Goal: Communication & Community: Answer question/provide support

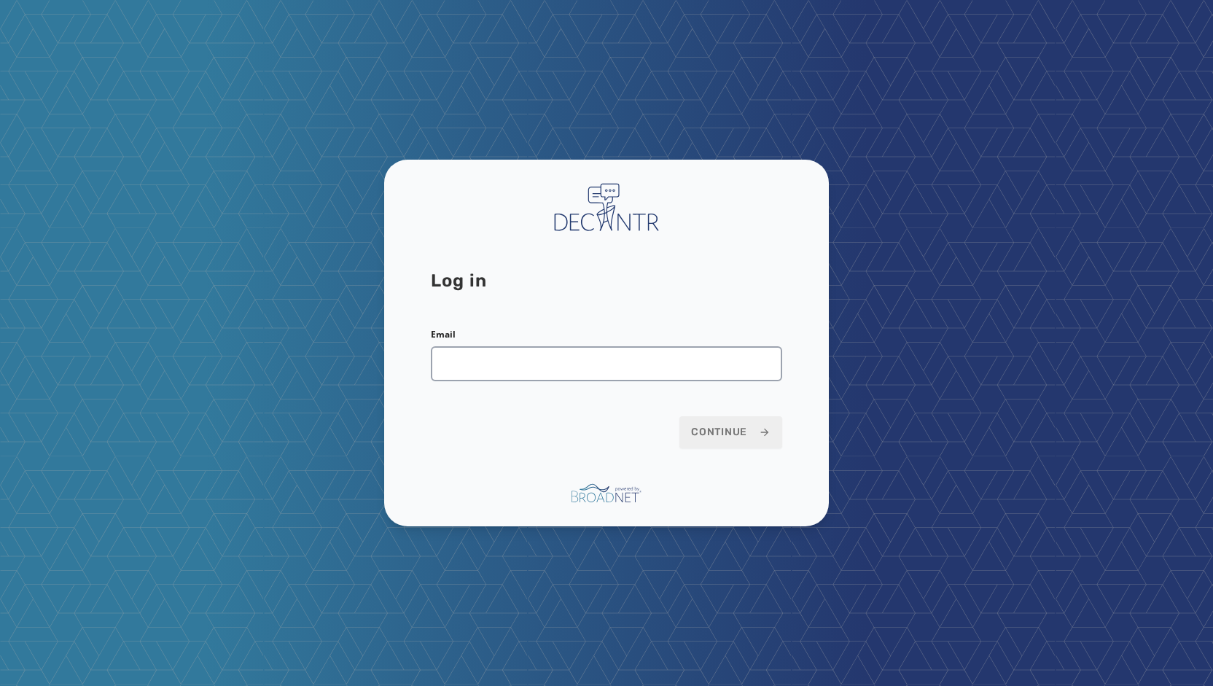
drag, startPoint x: 1166, startPoint y: 2, endPoint x: 533, endPoint y: 42, distance: 633.8
click at [462, 359] on input "Email" at bounding box center [606, 363] width 351 height 35
type input "**********"
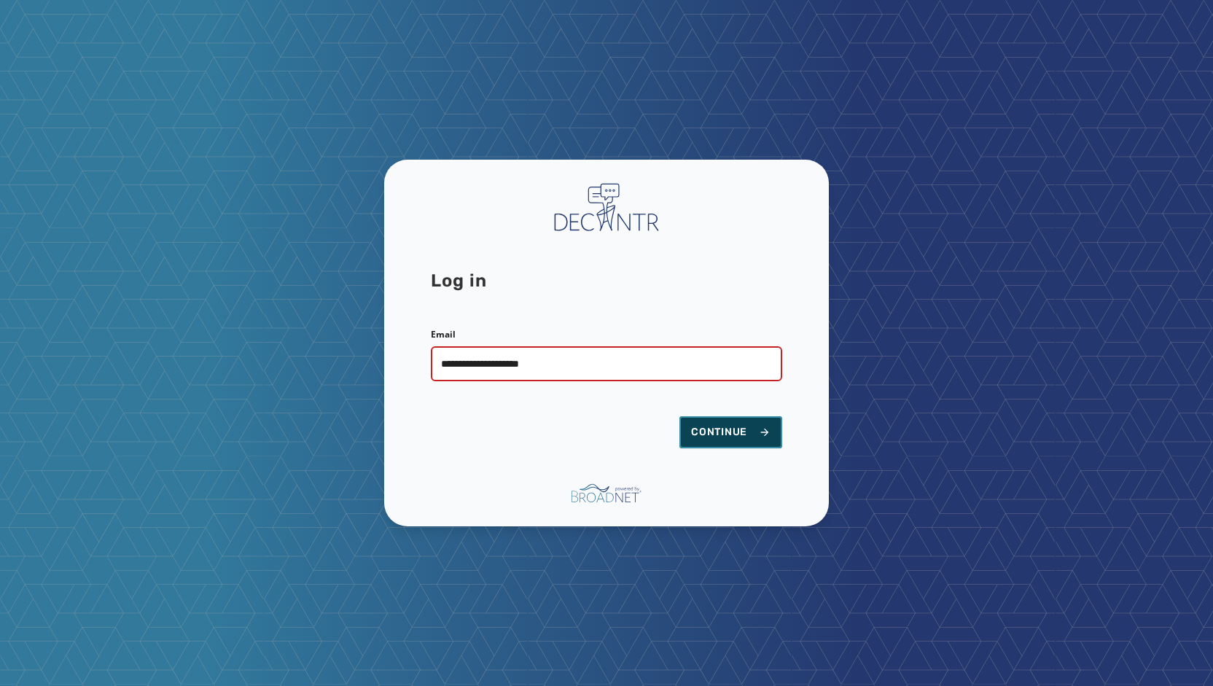
click at [724, 425] on span "Continue" at bounding box center [730, 432] width 79 height 15
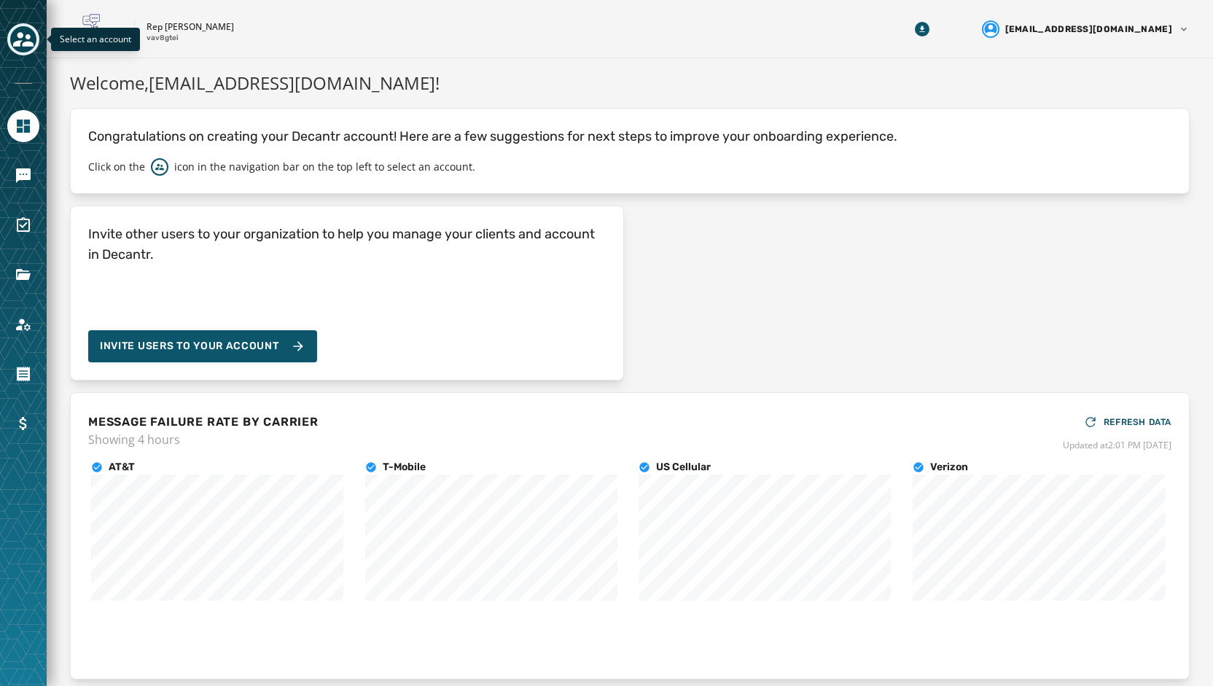
click at [9, 34] on button "Toggle account select drawer" at bounding box center [23, 39] width 32 height 32
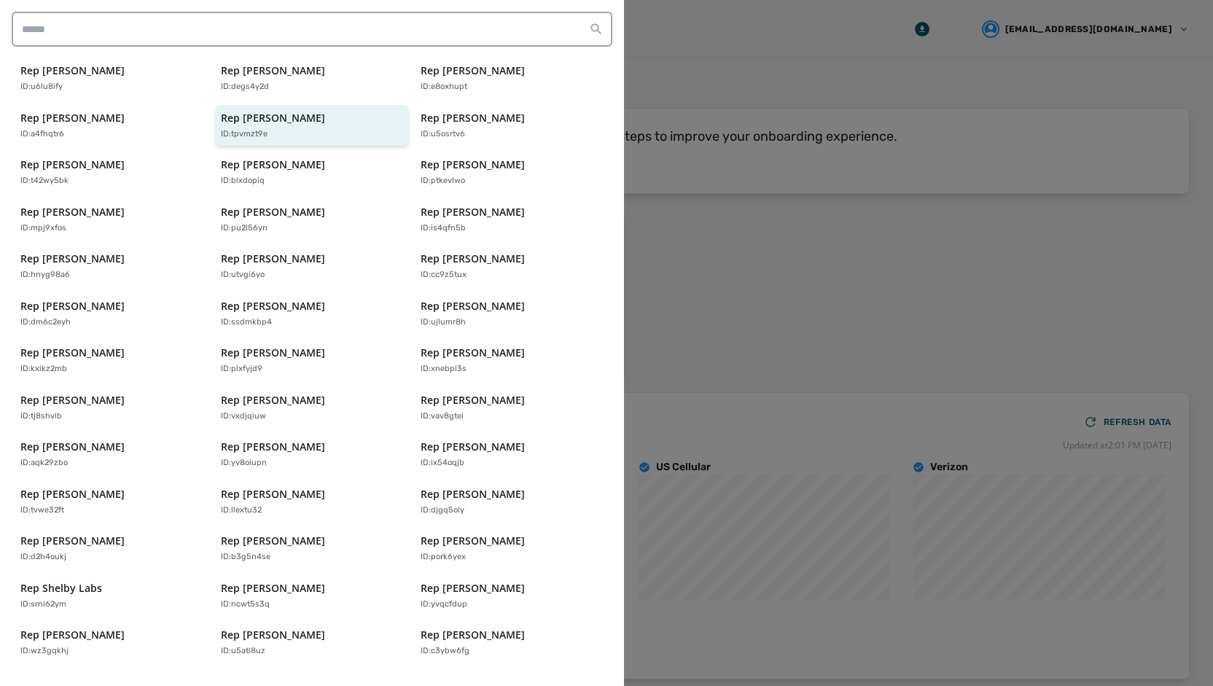
scroll to position [289, 0]
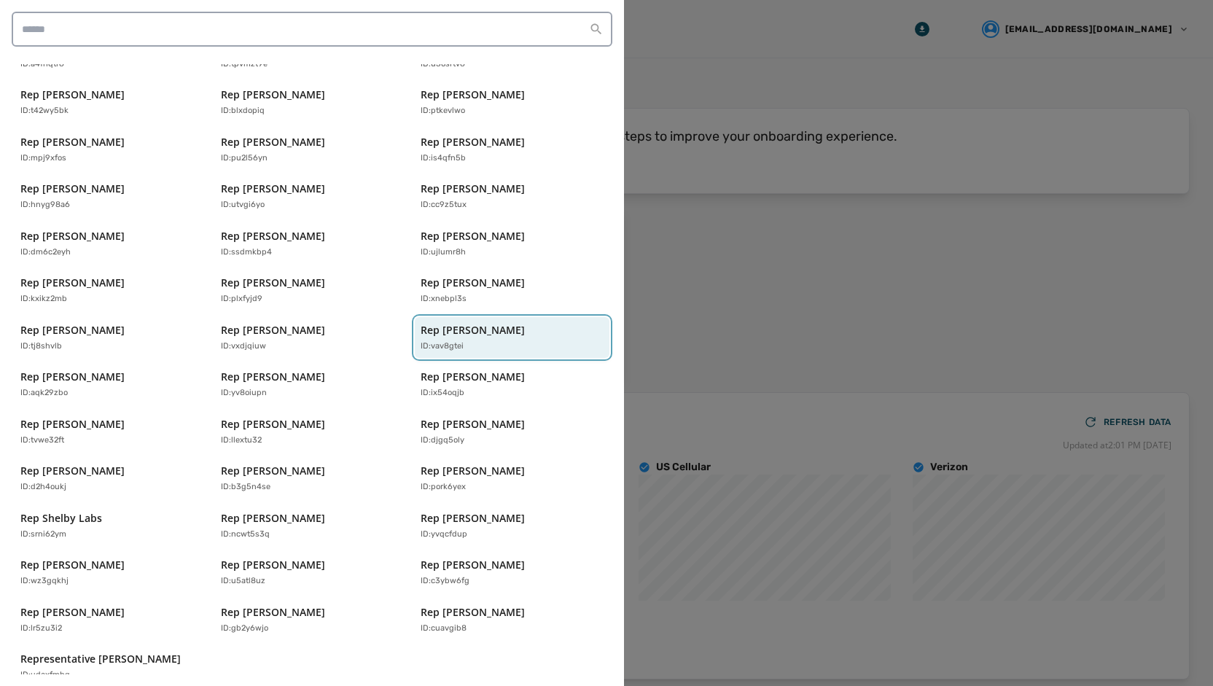
click at [458, 323] on p "Rep Marc Anderson" at bounding box center [473, 330] width 104 height 15
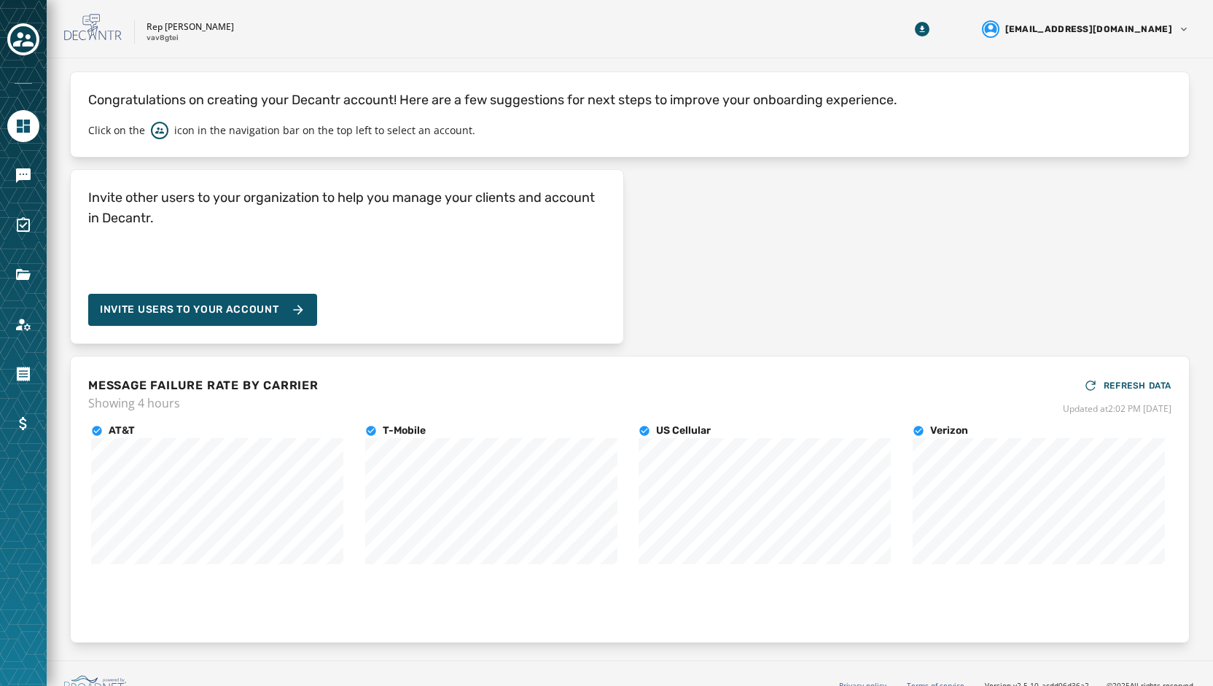
scroll to position [53, 0]
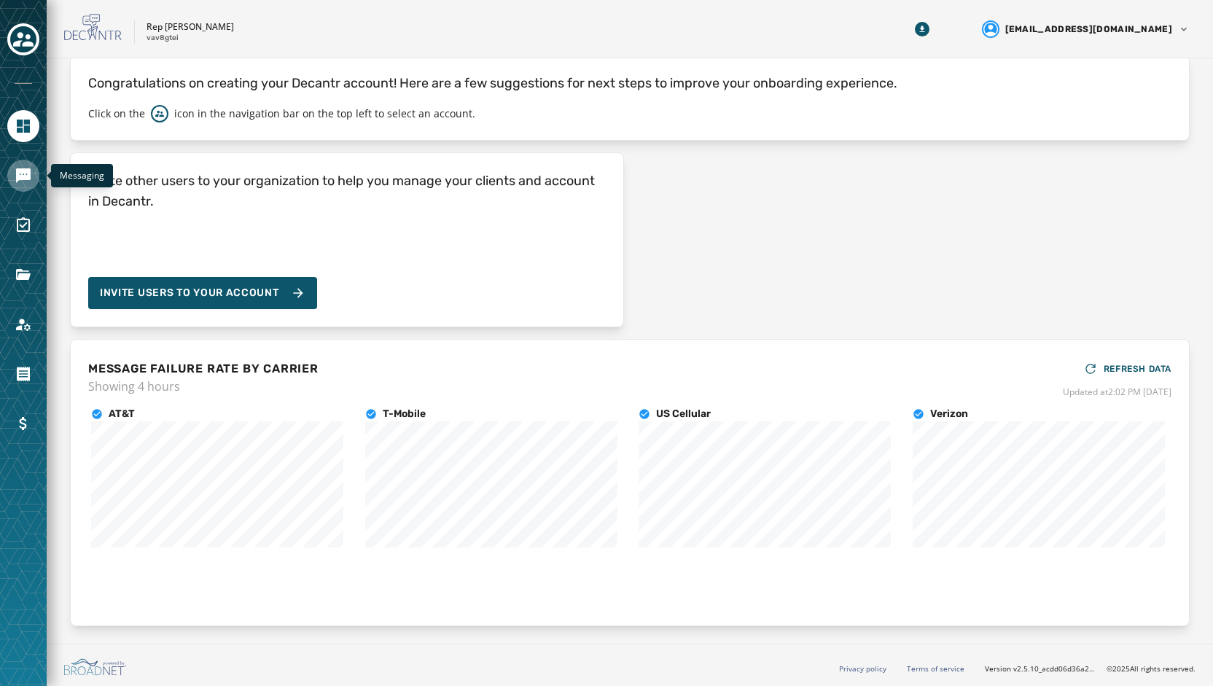
click at [20, 179] on icon "Navigate to Messaging" at bounding box center [23, 175] width 15 height 15
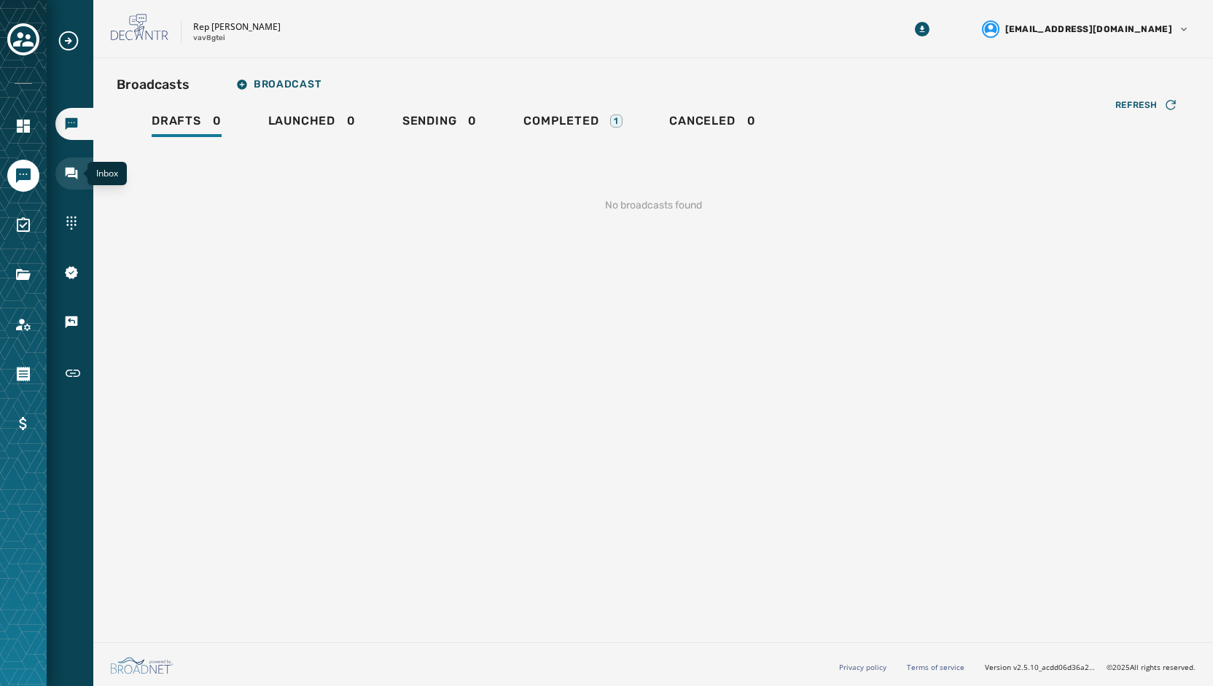
click at [70, 172] on icon "Navigate to Inbox" at bounding box center [72, 174] width 12 height 12
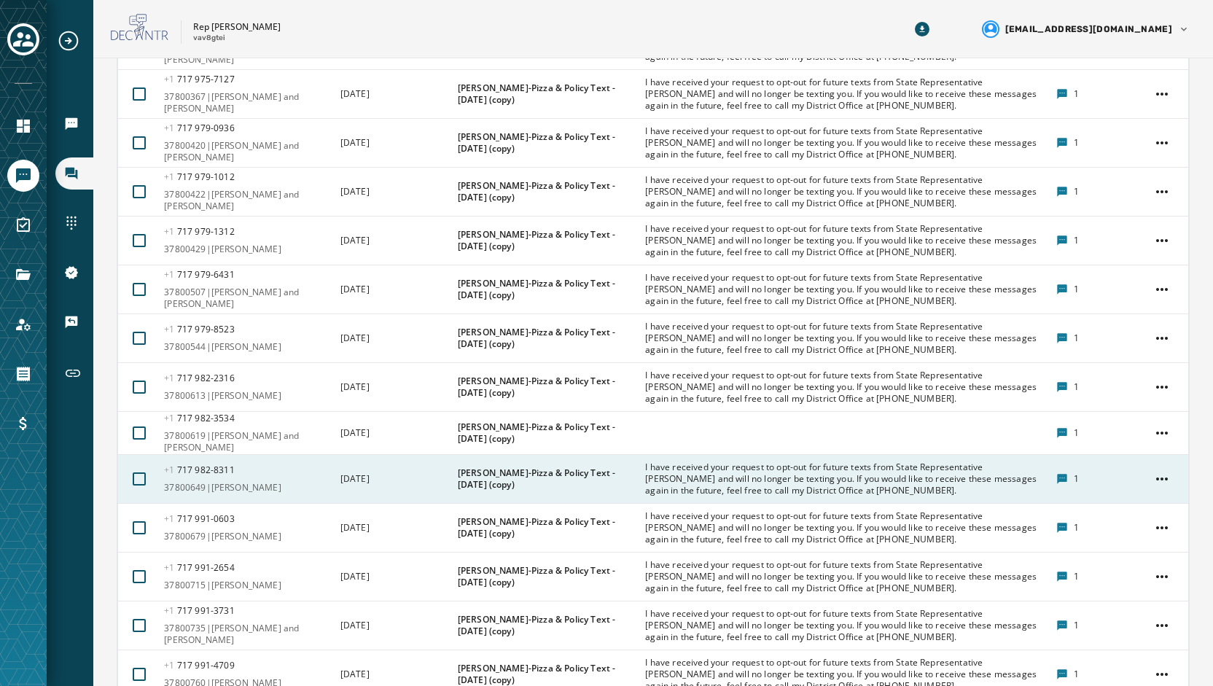
scroll to position [2697, 0]
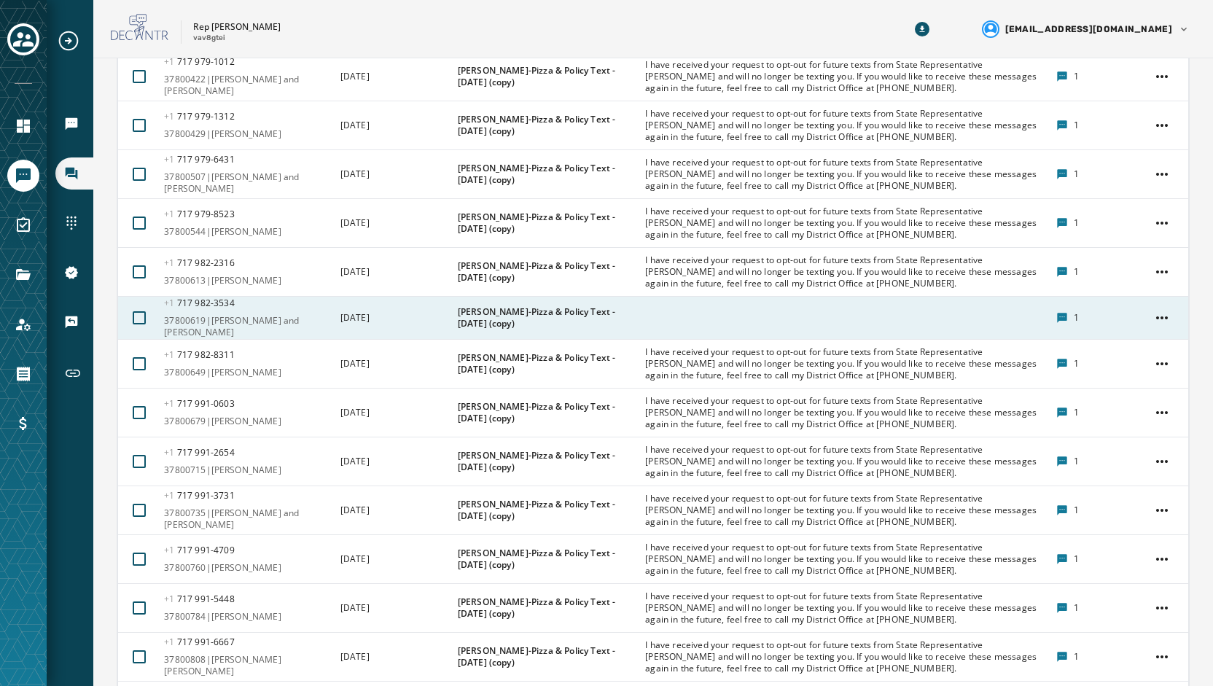
click at [781, 312] on div at bounding box center [845, 318] width 401 height 12
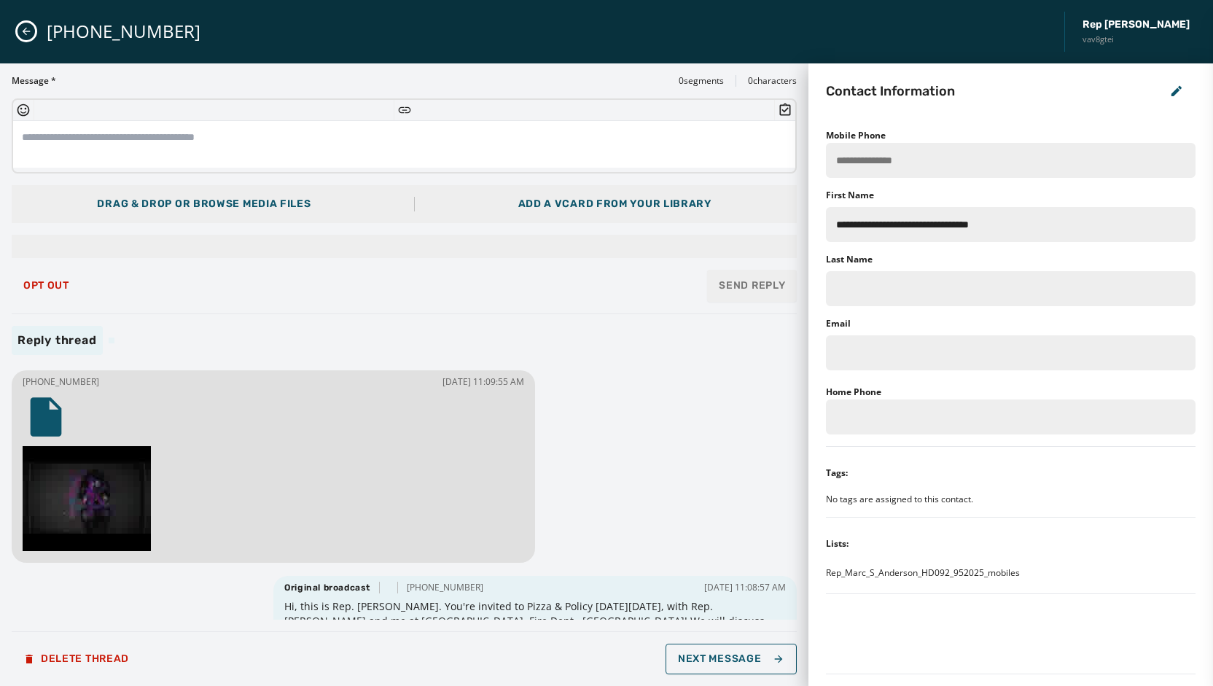
scroll to position [0, 0]
click at [77, 507] on img at bounding box center [87, 498] width 128 height 105
click at [20, 35] on button "Close admin drawer" at bounding box center [25, 31] width 17 height 17
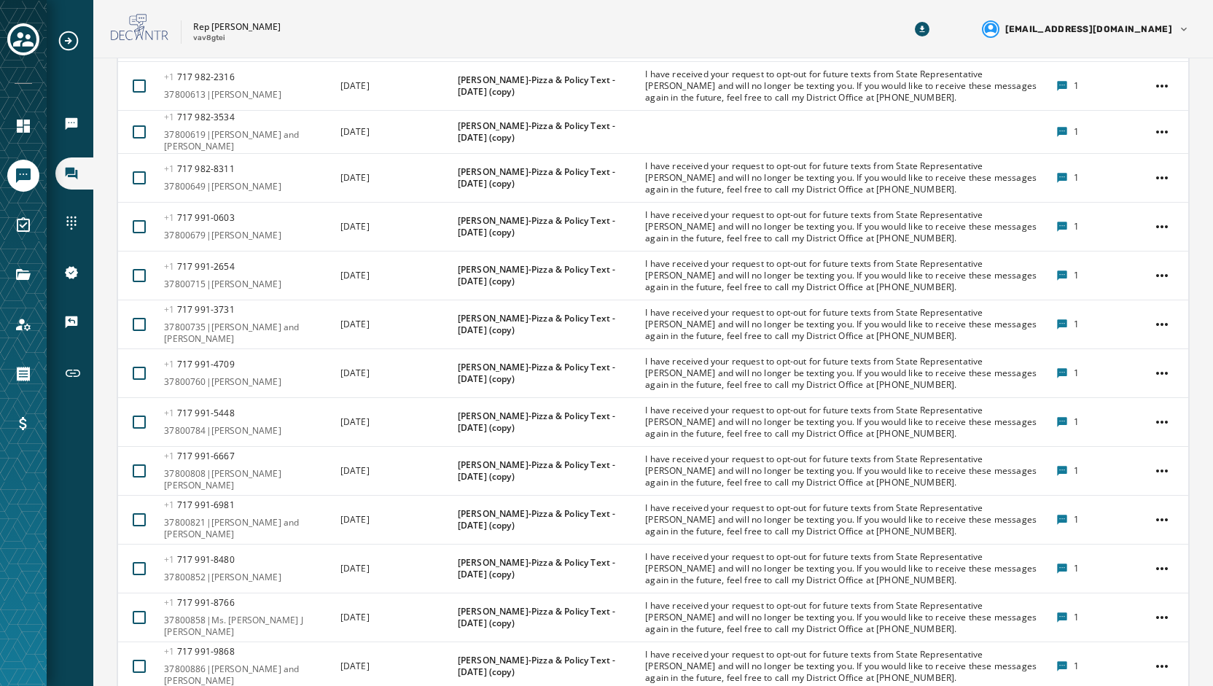
scroll to position [3099, 0]
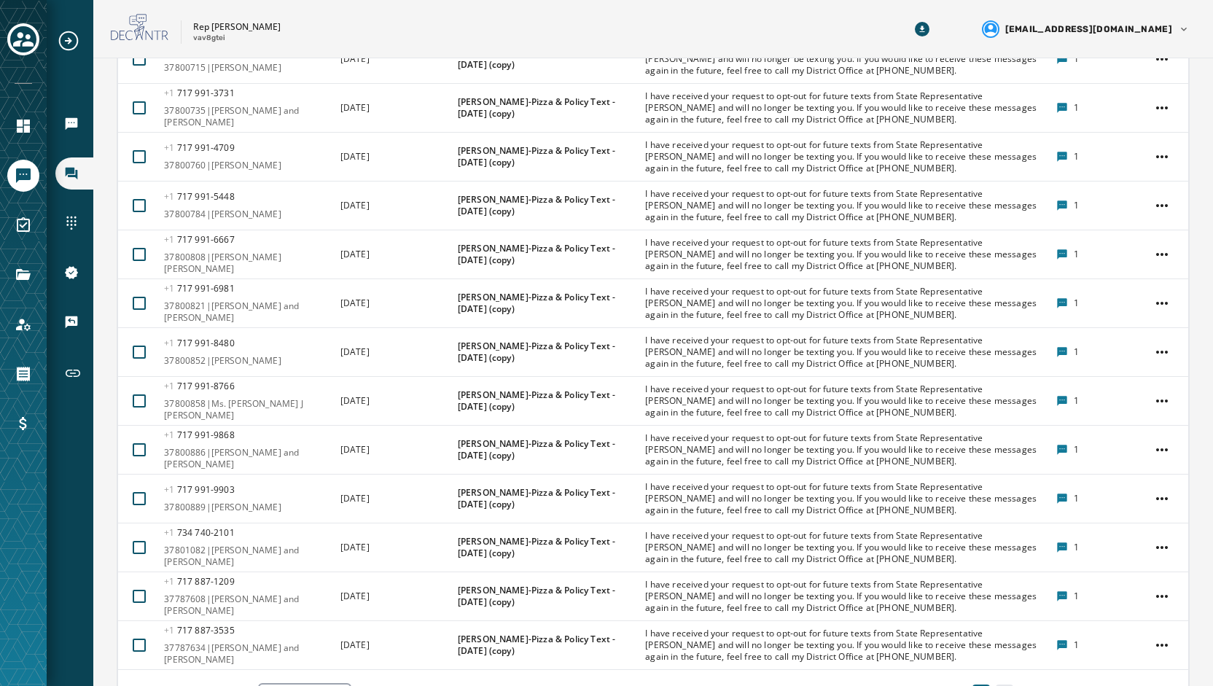
click at [996, 684] on button "2" at bounding box center [1004, 694] width 17 height 20
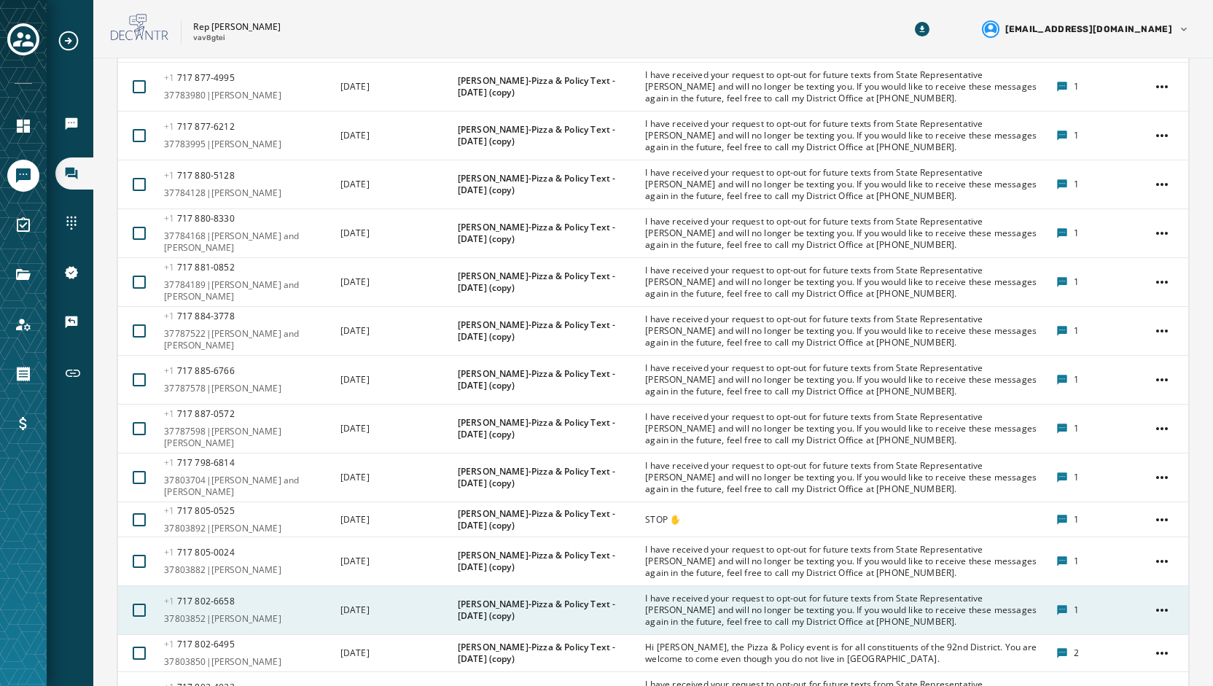
scroll to position [3031, 0]
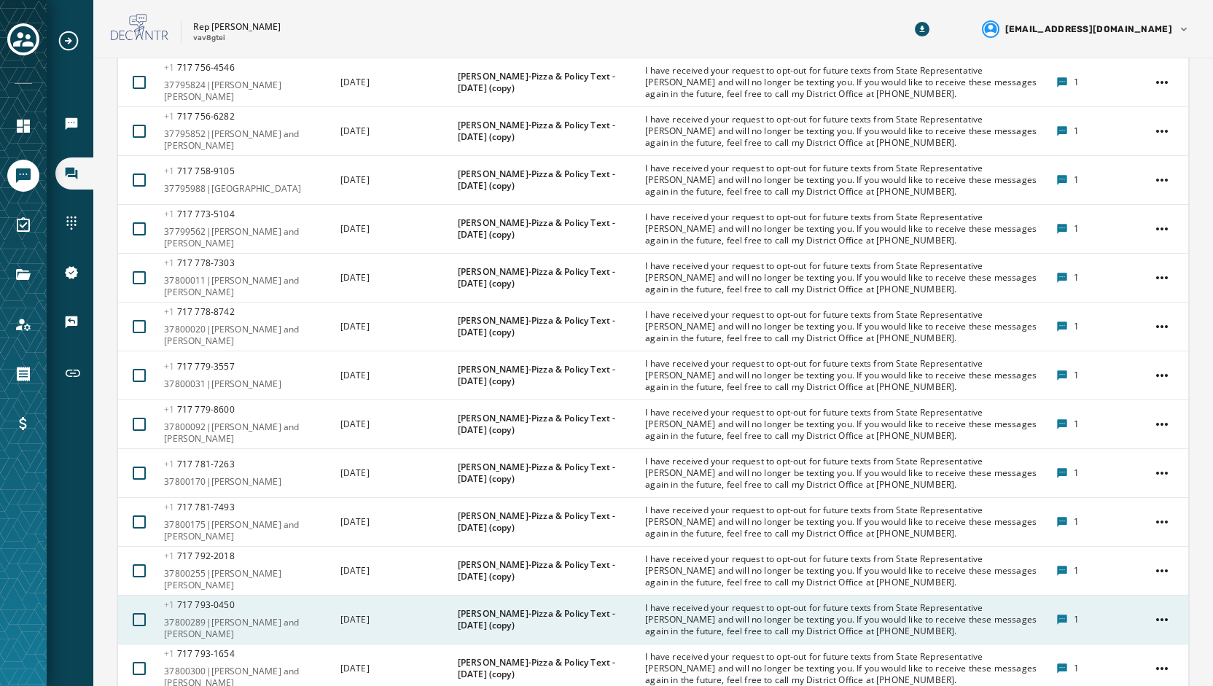
scroll to position [3101, 0]
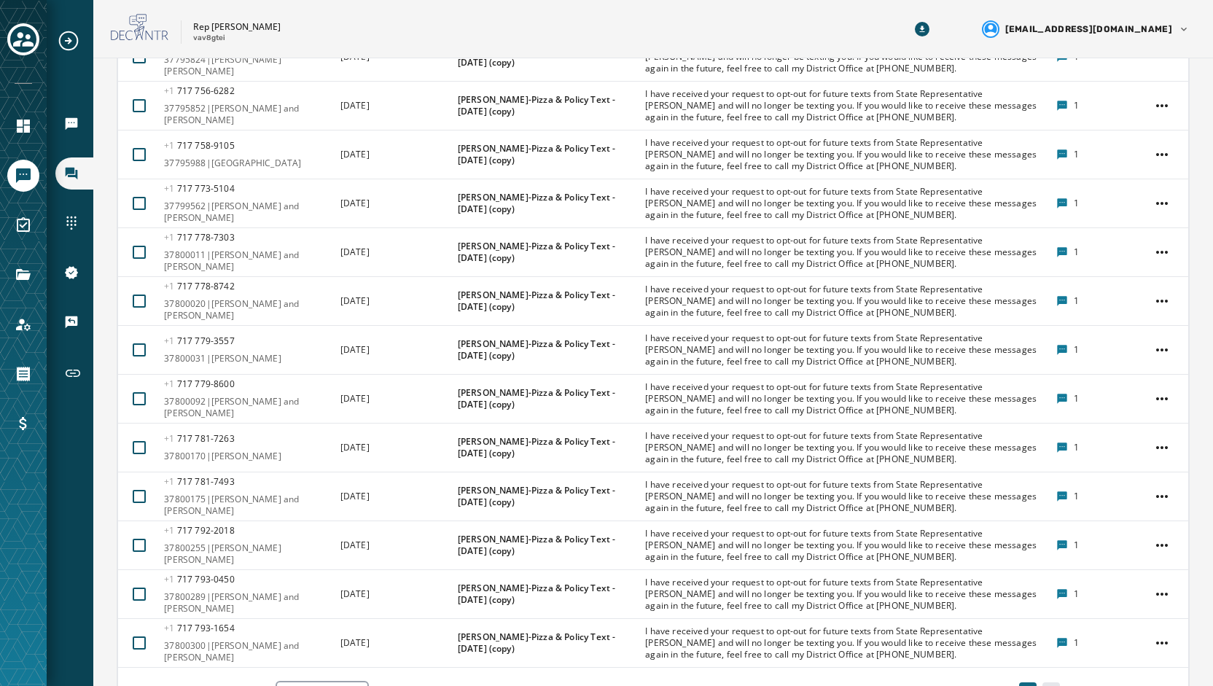
click at [1044, 682] on button "4" at bounding box center [1050, 692] width 17 height 20
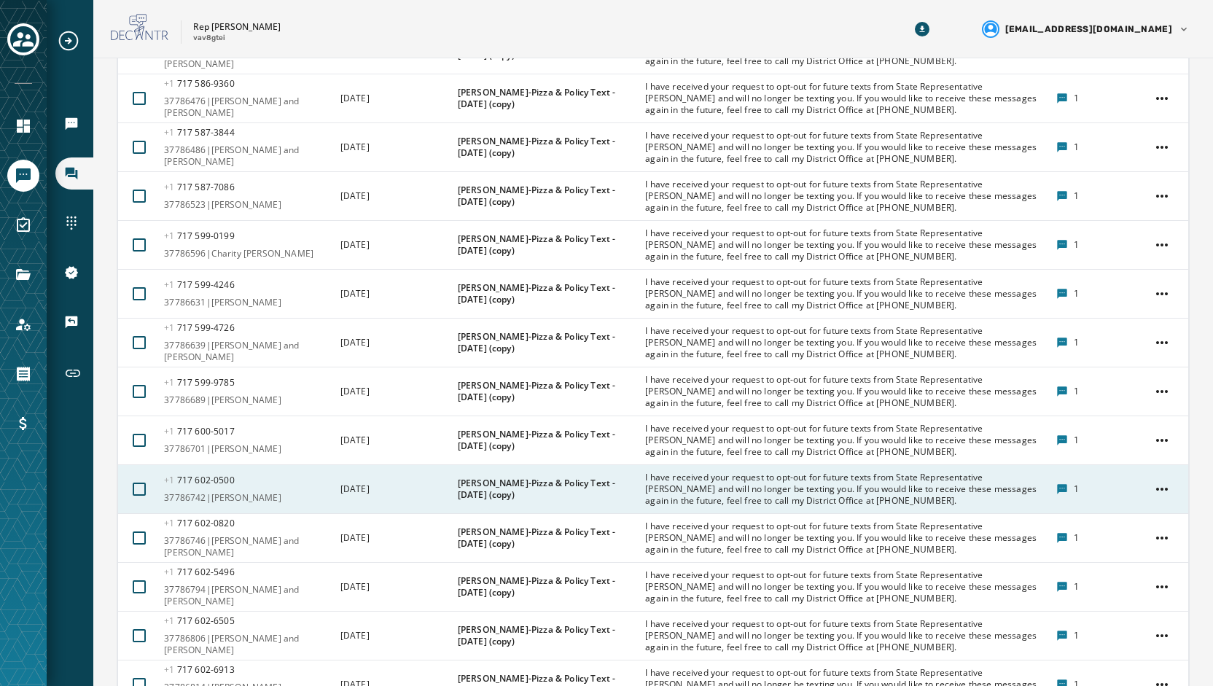
scroll to position [3113, 0]
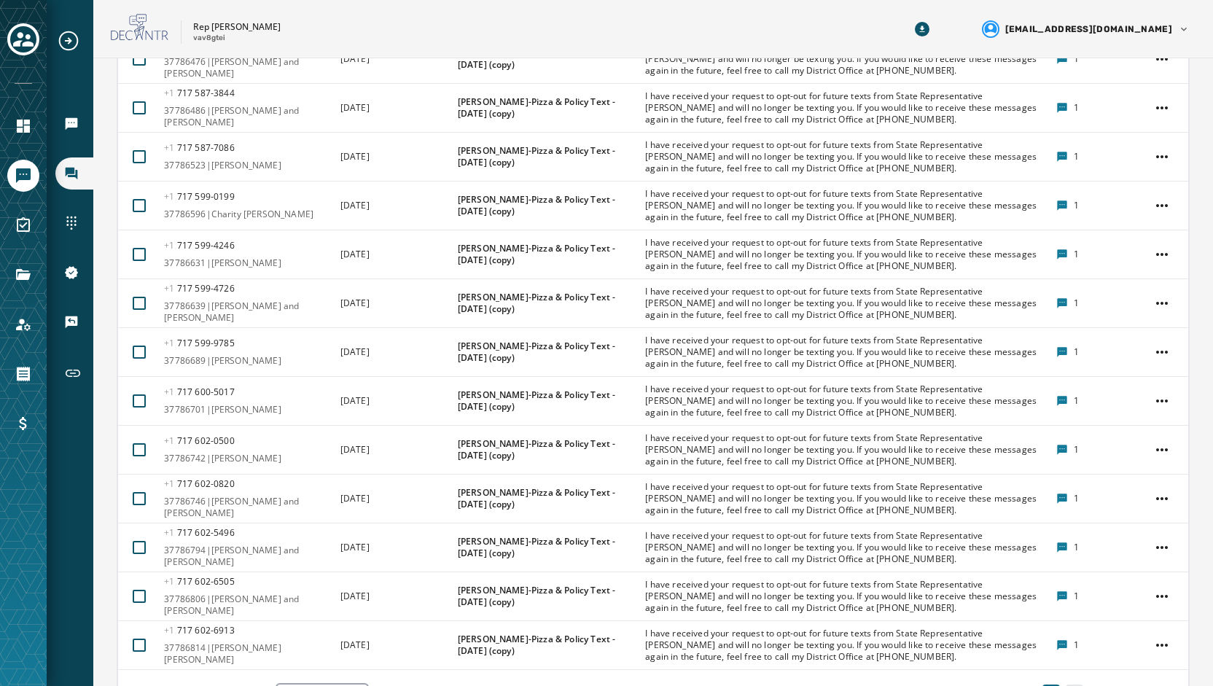
click at [1066, 684] on button "5" at bounding box center [1074, 694] width 17 height 20
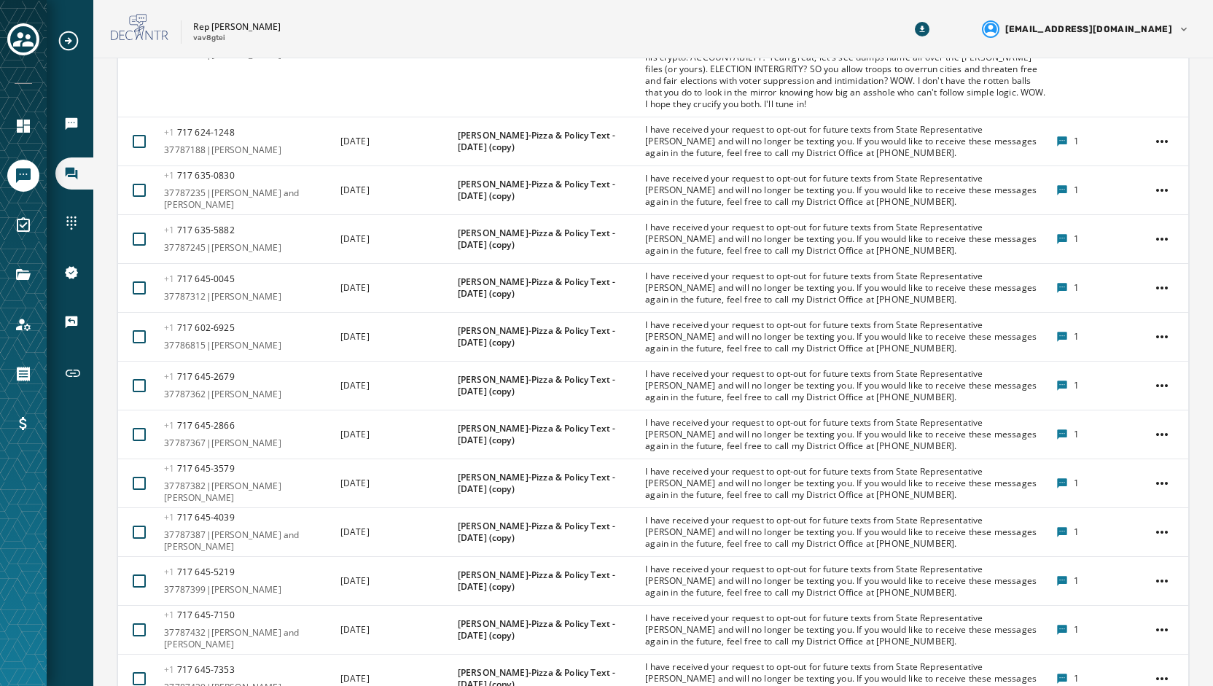
scroll to position [1325, 0]
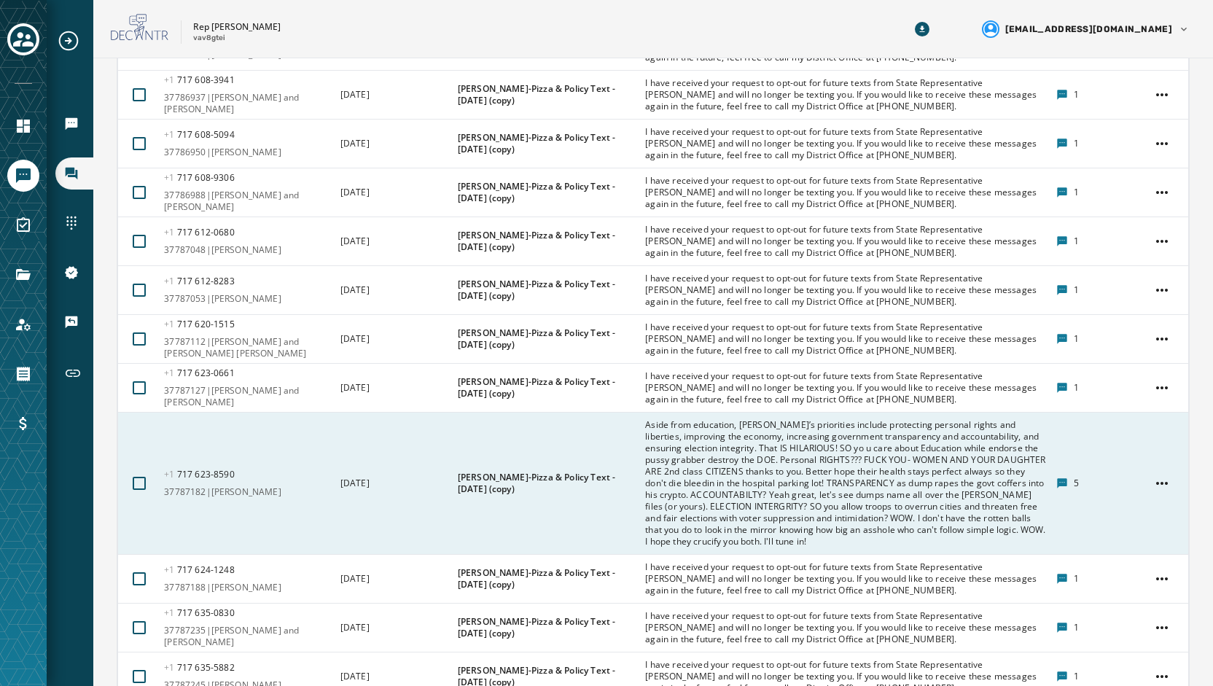
click at [861, 419] on span "Aside from education, Marc’s priorities include protecting personal rights and …" at bounding box center [845, 483] width 401 height 128
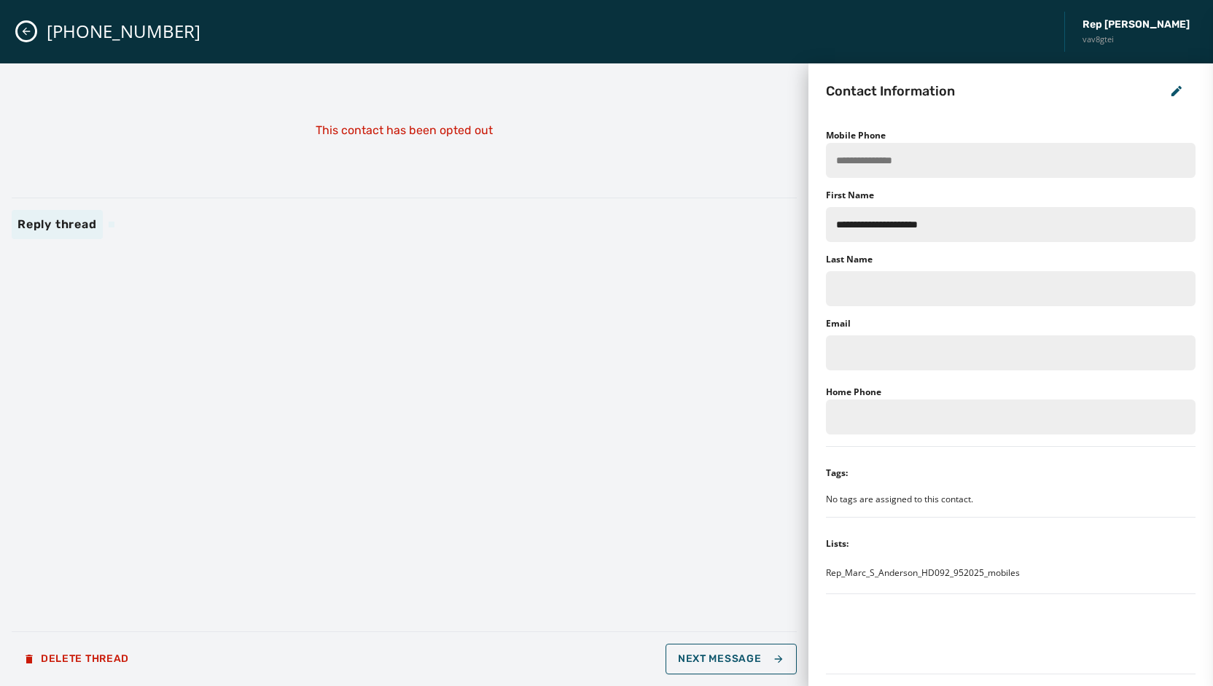
type input "**********"
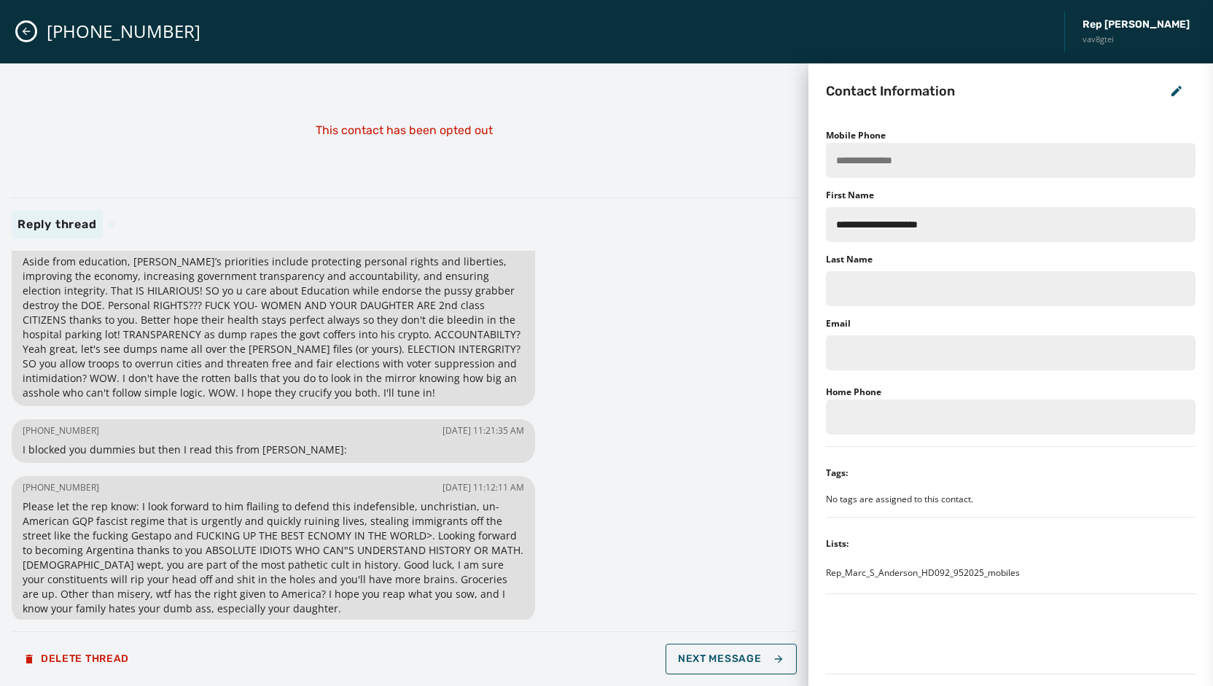
scroll to position [0, 0]
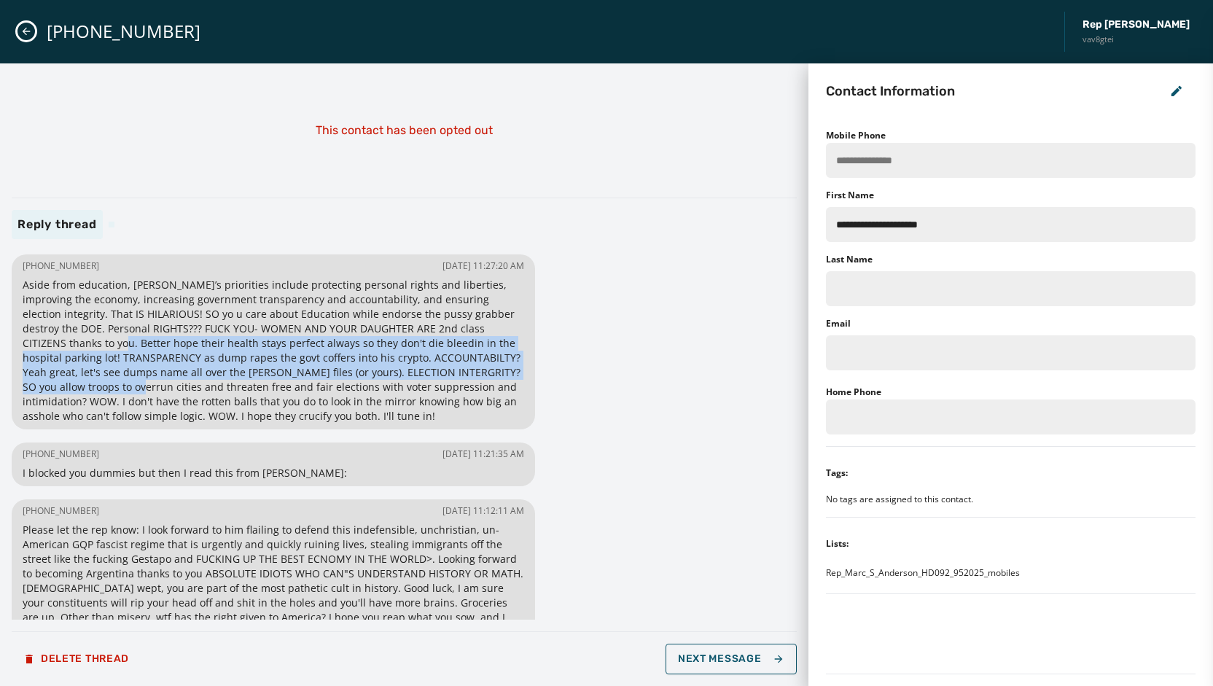
drag, startPoint x: 47, startPoint y: 345, endPoint x: 59, endPoint y: 384, distance: 40.6
click at [59, 384] on span "Aside from education, Marc’s priorities include protecting personal rights and …" at bounding box center [273, 351] width 501 height 146
click at [32, 29] on button "Close admin drawer" at bounding box center [25, 31] width 17 height 17
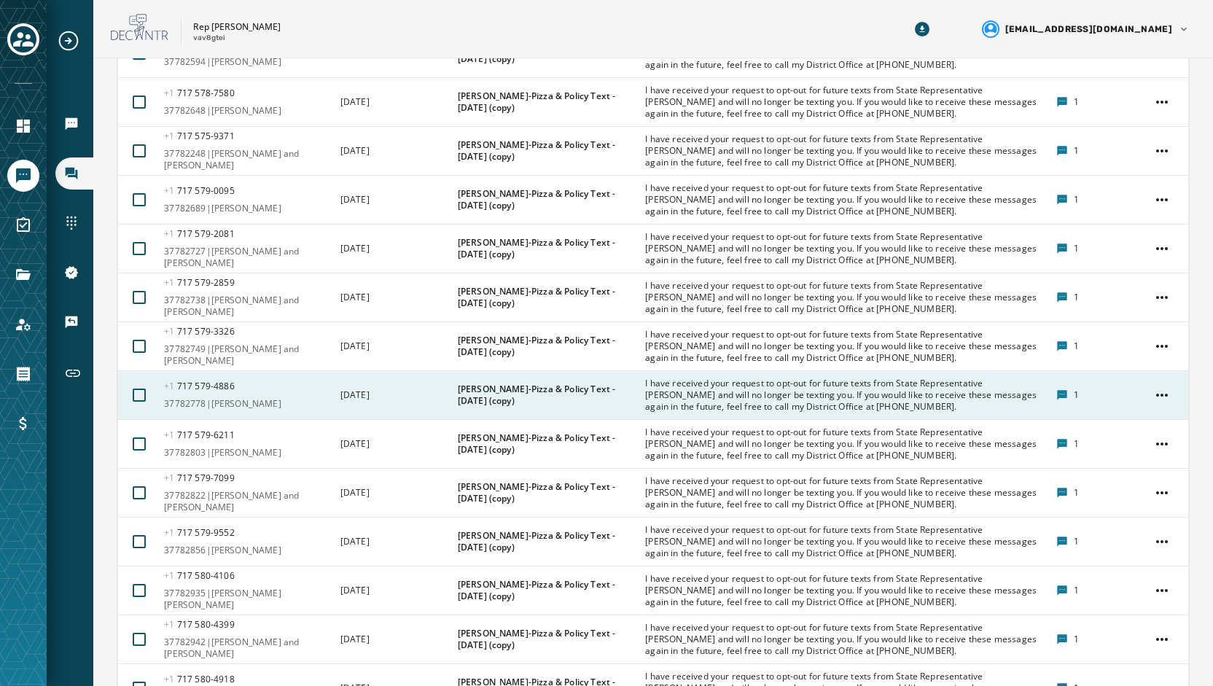
scroll to position [3107, 0]
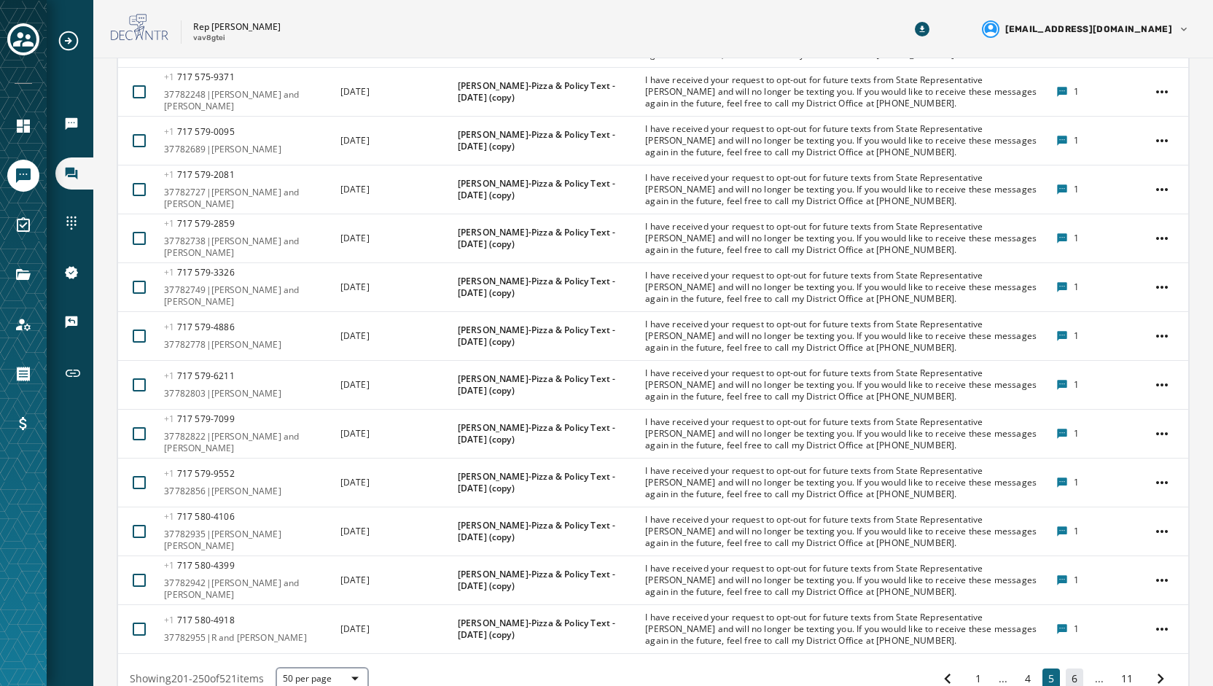
click at [1068, 668] on button "6" at bounding box center [1074, 678] width 17 height 20
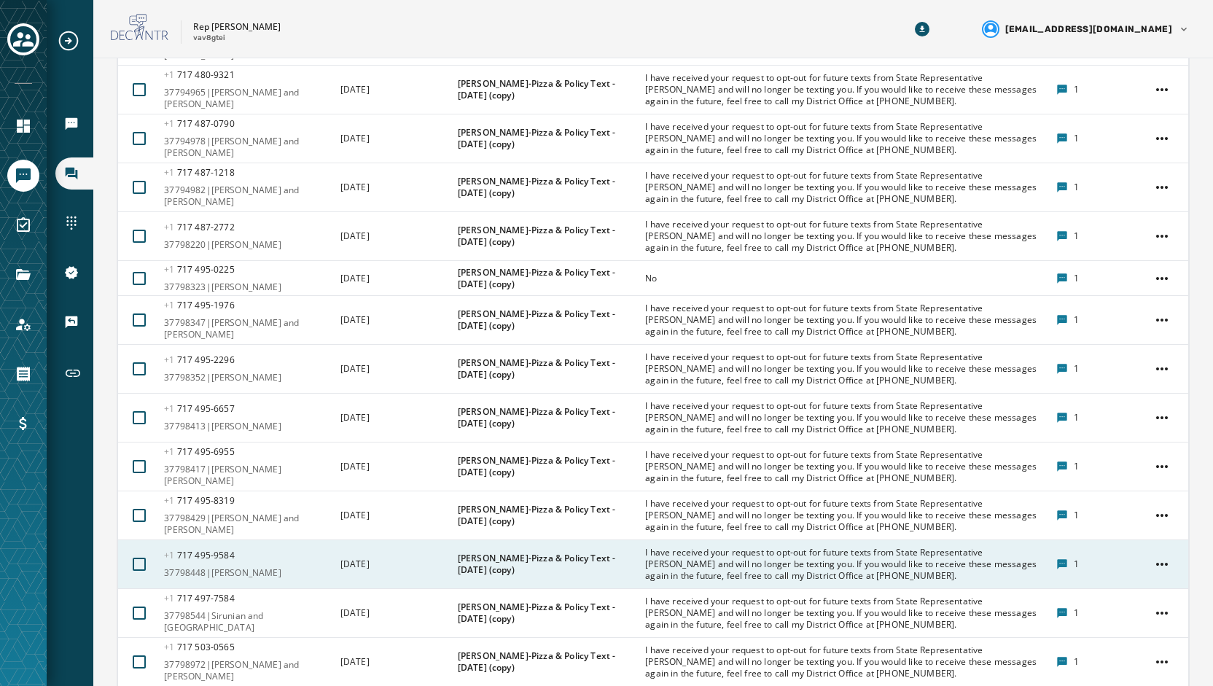
scroll to position [3000, 0]
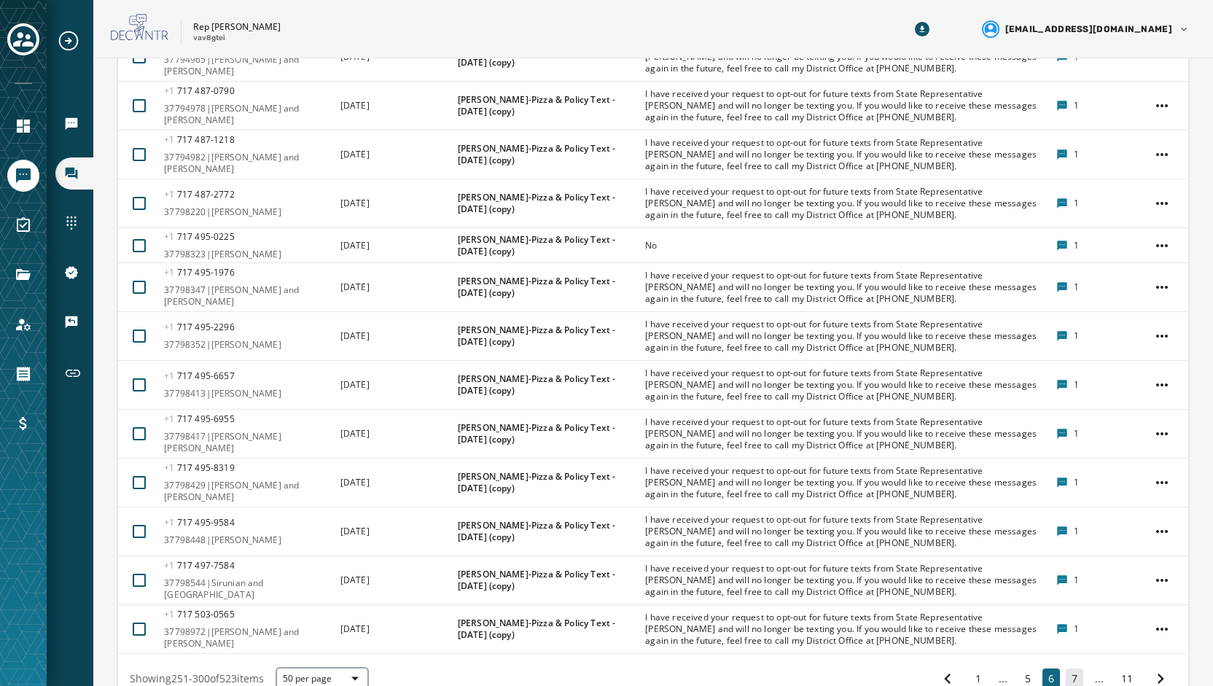
click at [1066, 668] on button "7" at bounding box center [1074, 678] width 17 height 20
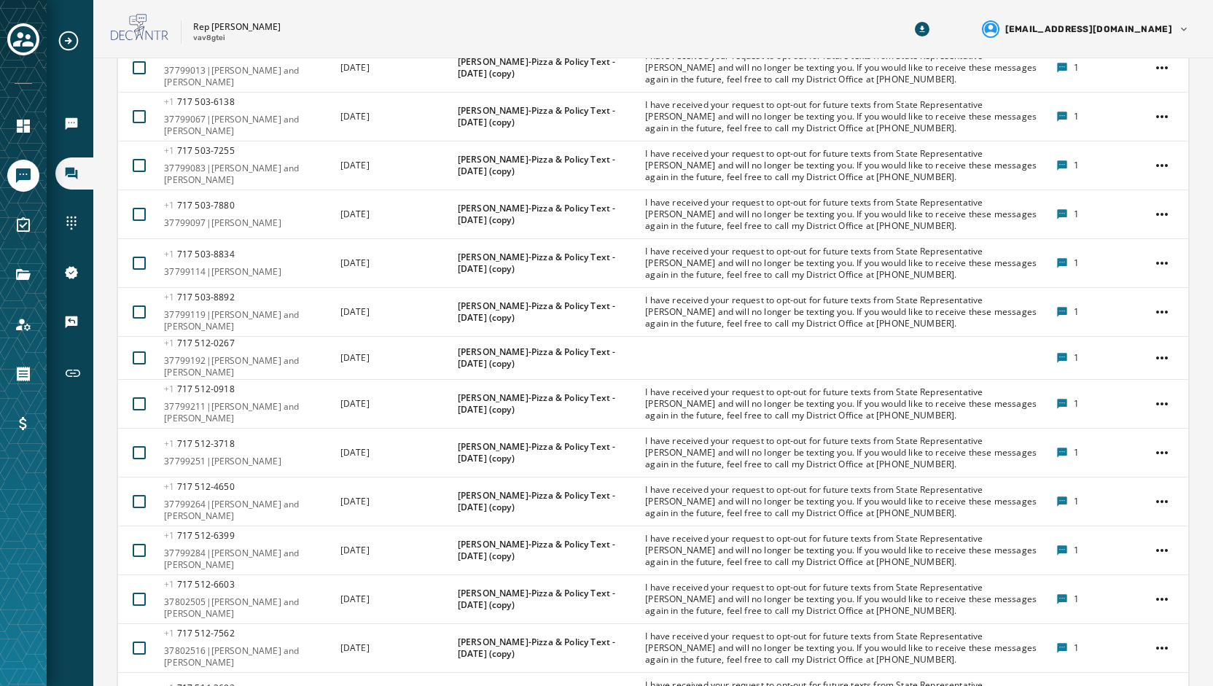
scroll to position [1245, 0]
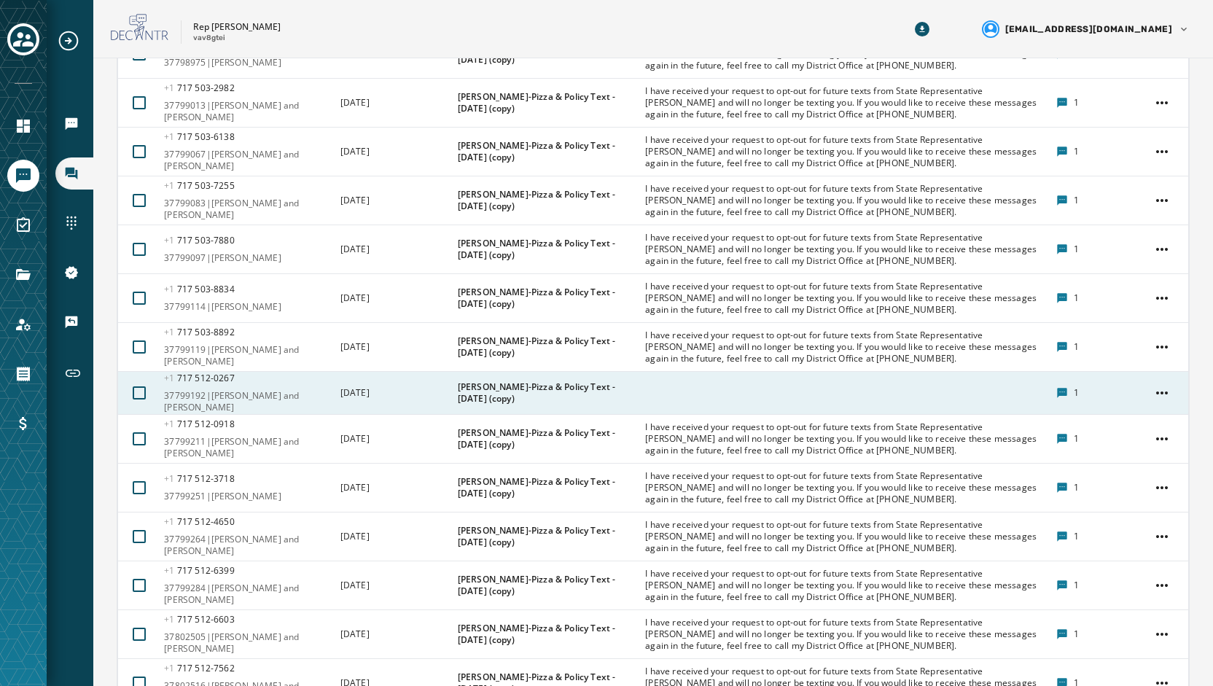
click at [770, 387] on div at bounding box center [845, 393] width 401 height 12
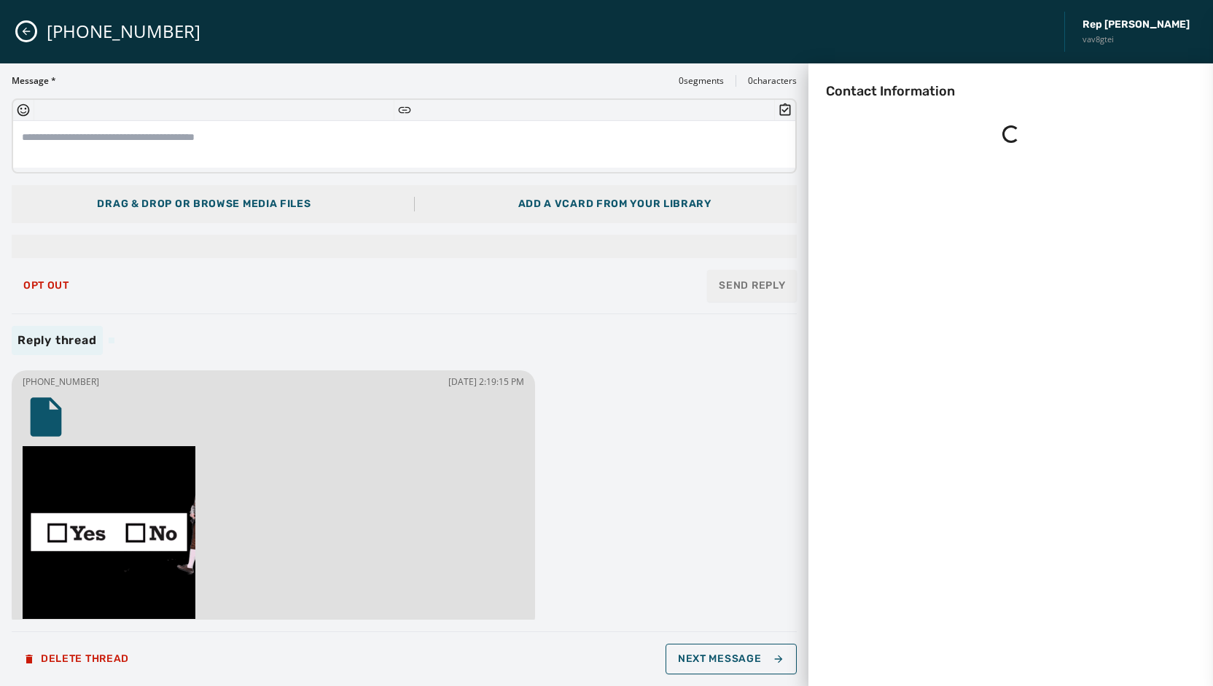
scroll to position [0, 0]
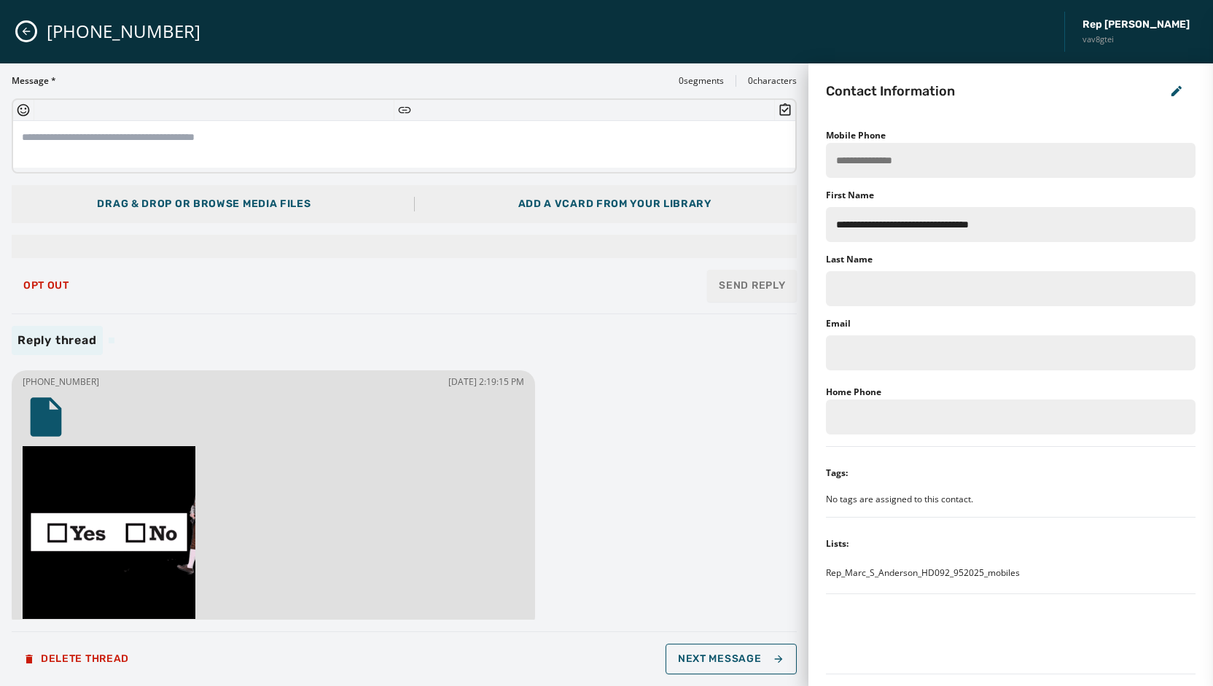
click at [160, 478] on img at bounding box center [109, 532] width 173 height 173
click at [28, 37] on button "Close admin drawer" at bounding box center [25, 31] width 17 height 17
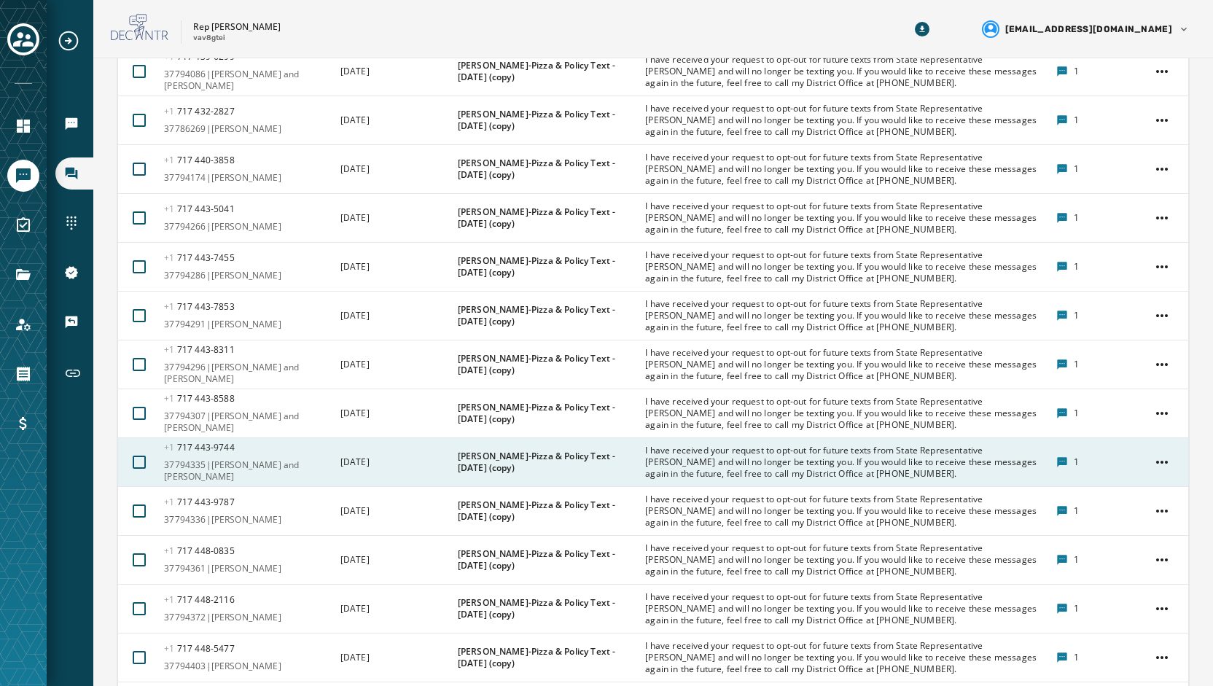
scroll to position [3008, 0]
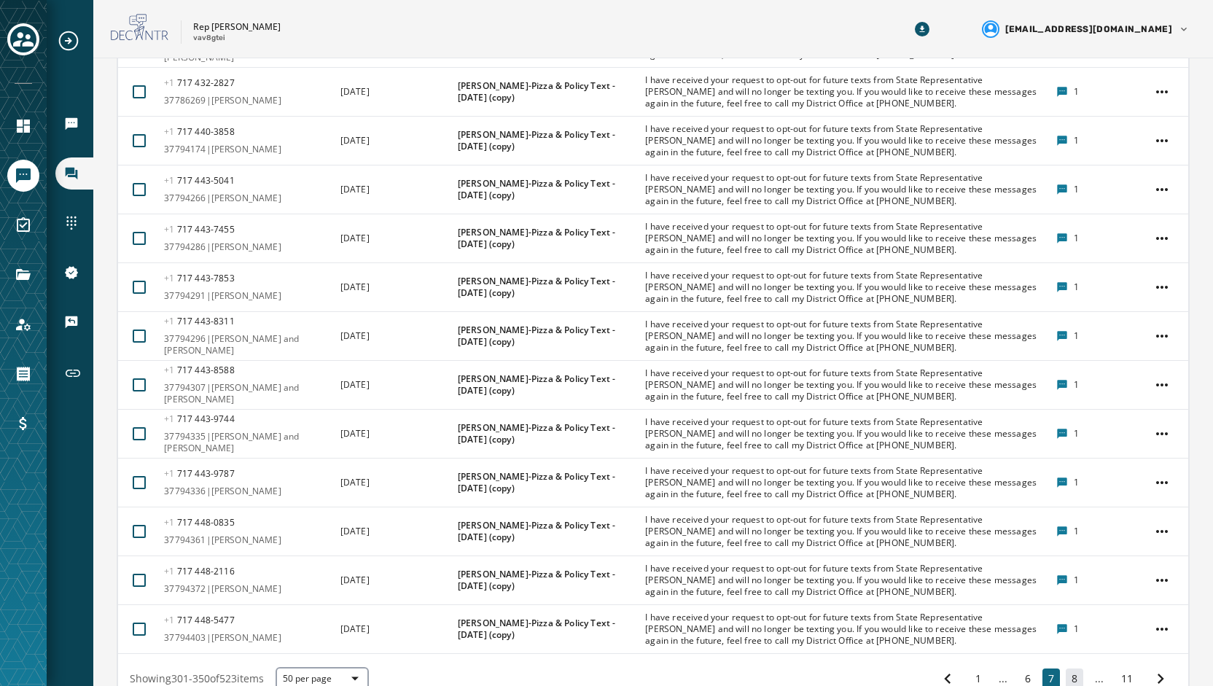
click at [1067, 668] on button "8" at bounding box center [1074, 678] width 17 height 20
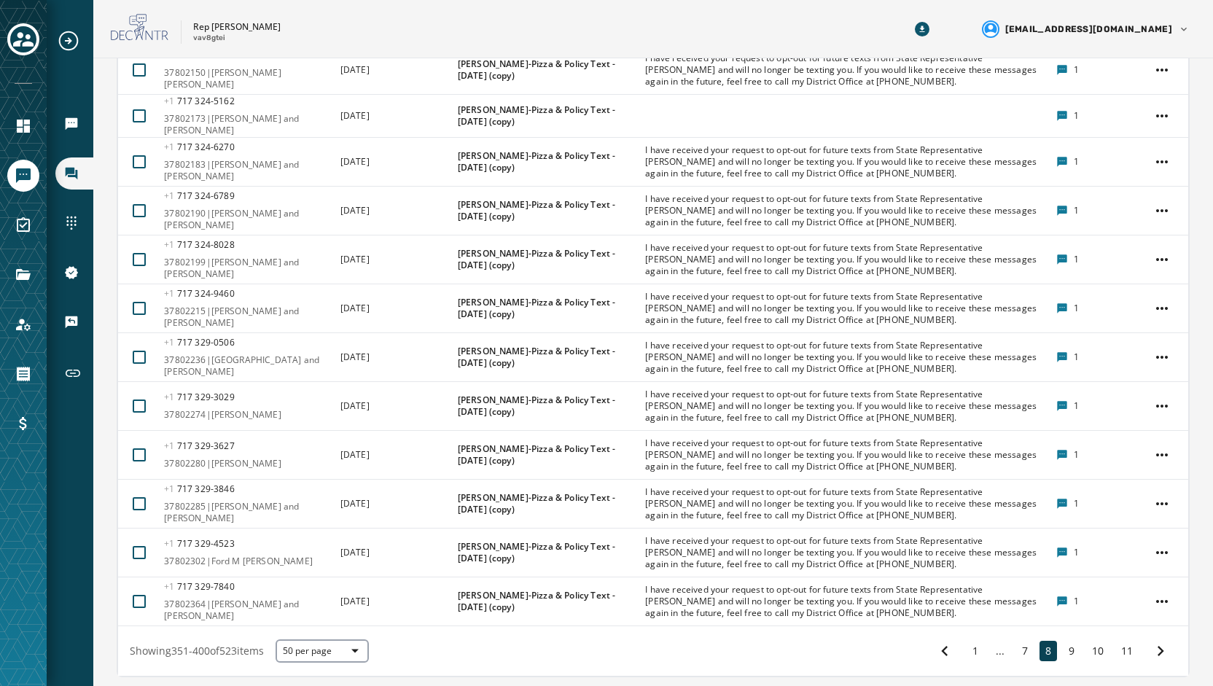
scroll to position [2973, 0]
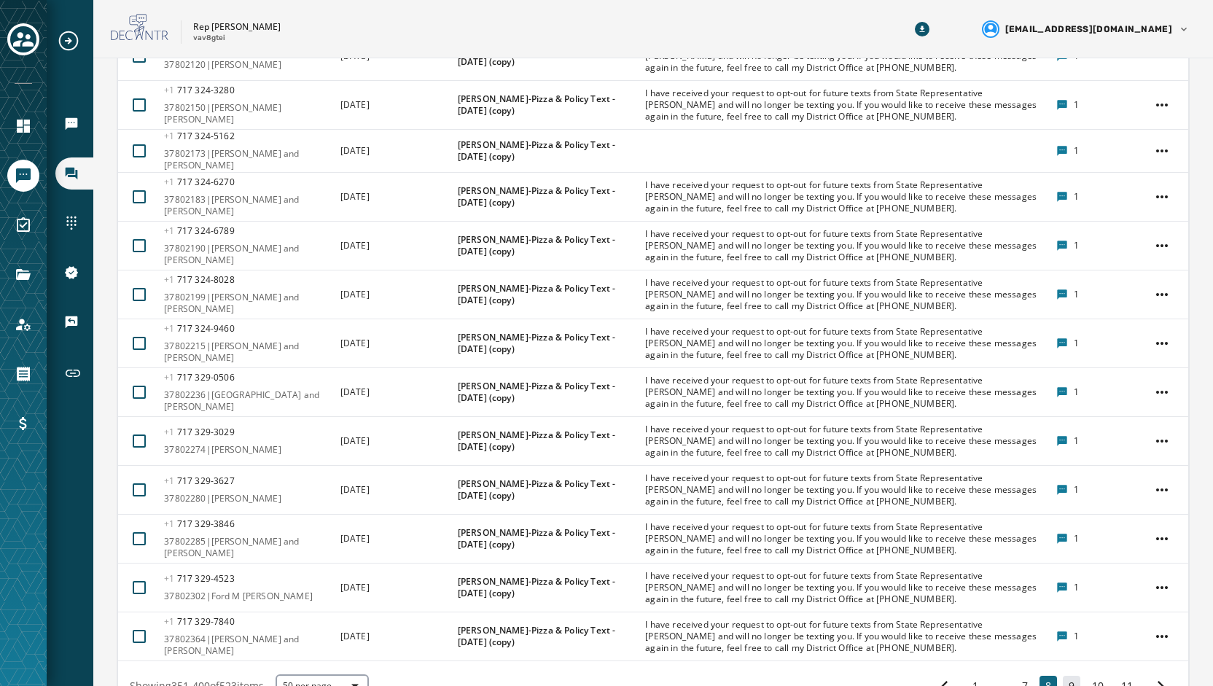
click at [1063, 676] on button "9" at bounding box center [1071, 686] width 17 height 20
